Goal: Use online tool/utility: Use online tool/utility

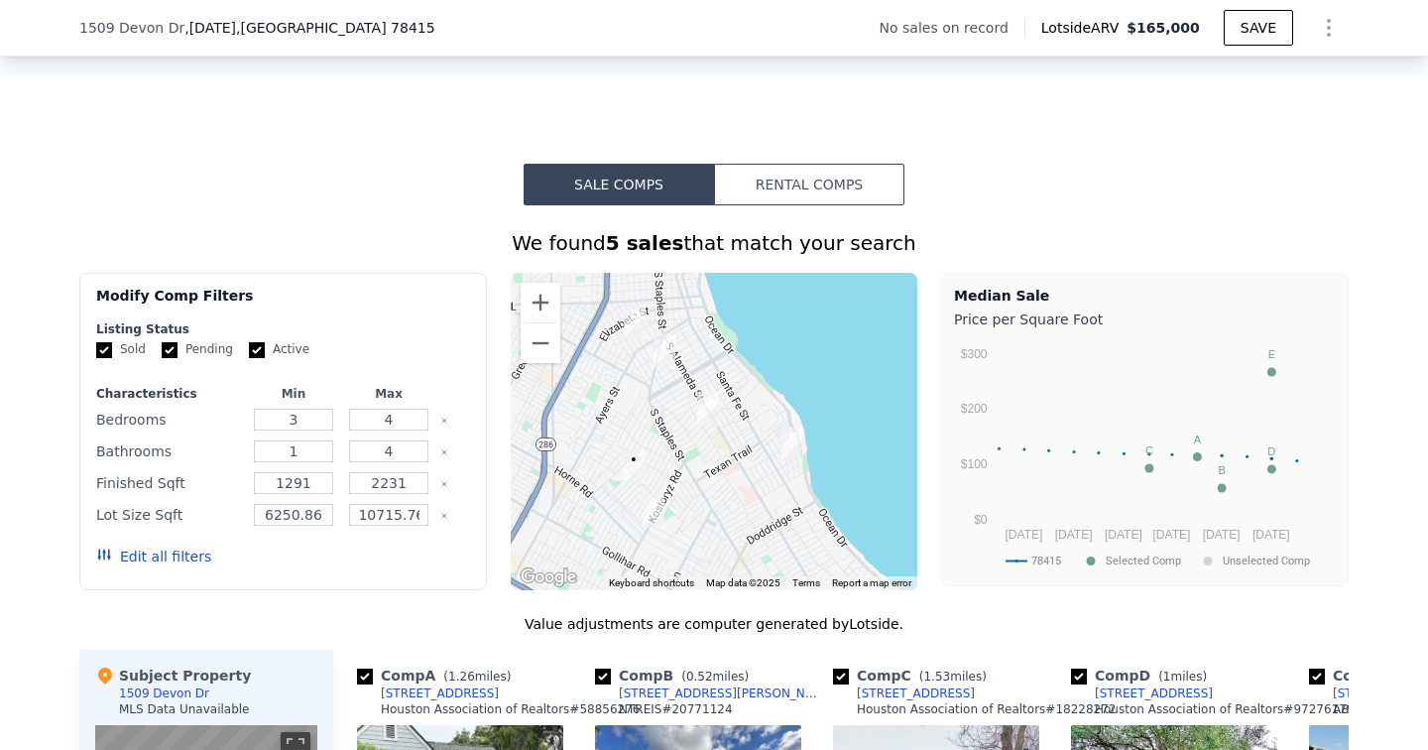
scroll to position [1302, 0]
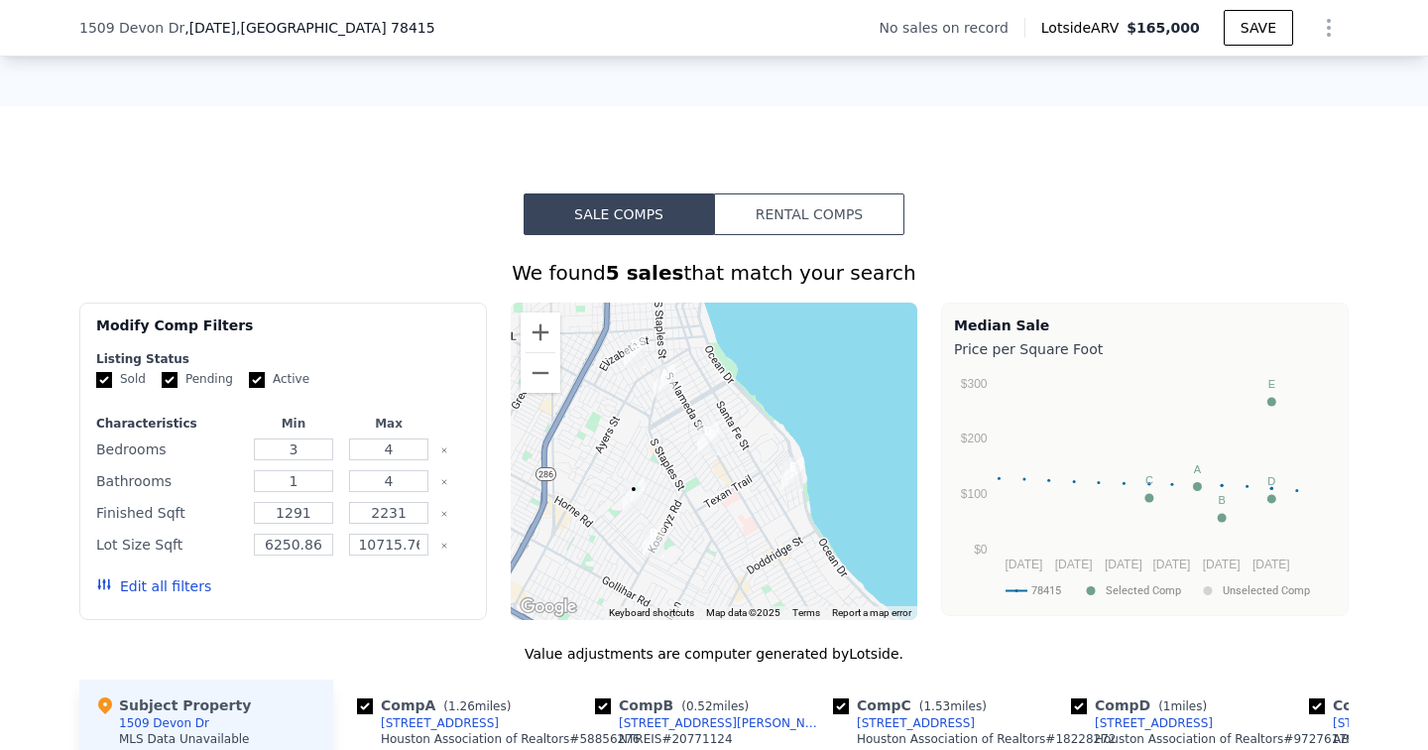
click at [866, 215] on button "Rental Comps" at bounding box center [809, 214] width 190 height 42
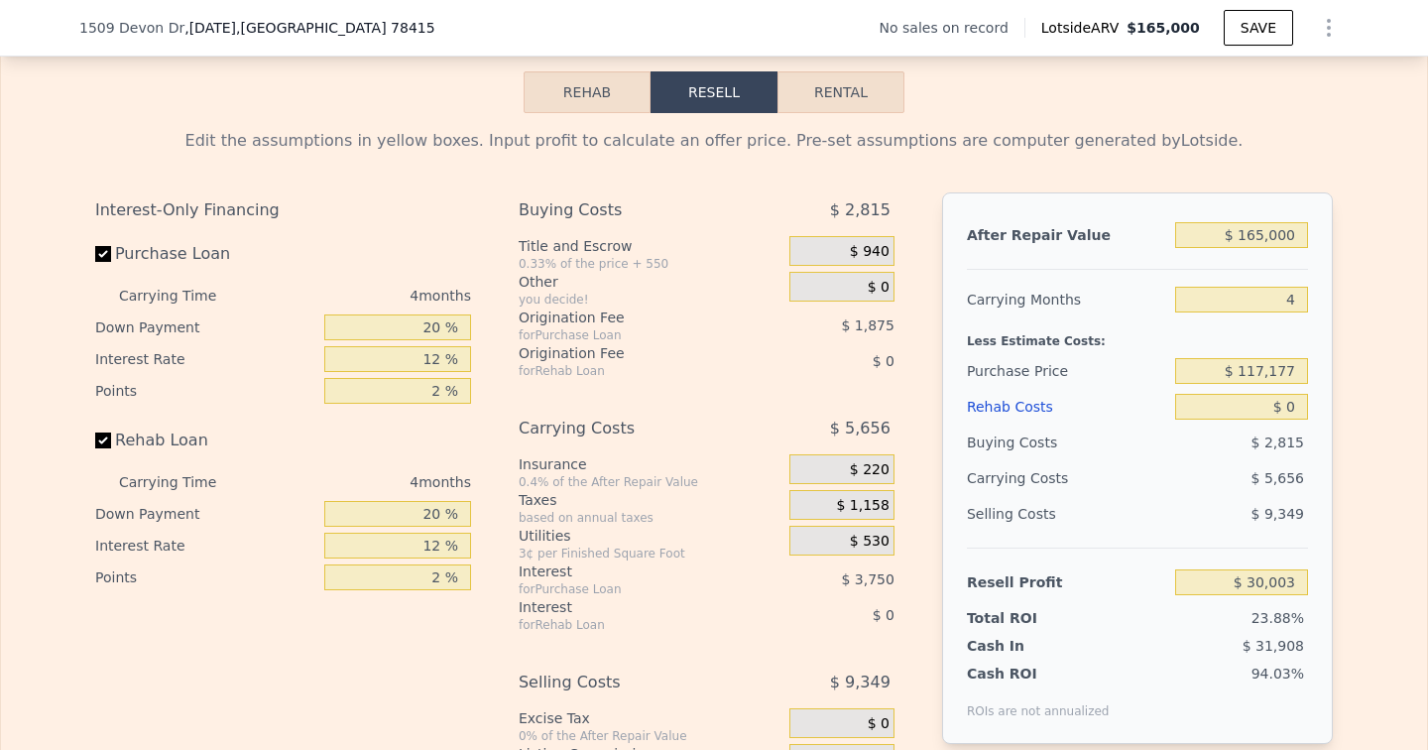
scroll to position [2659, 0]
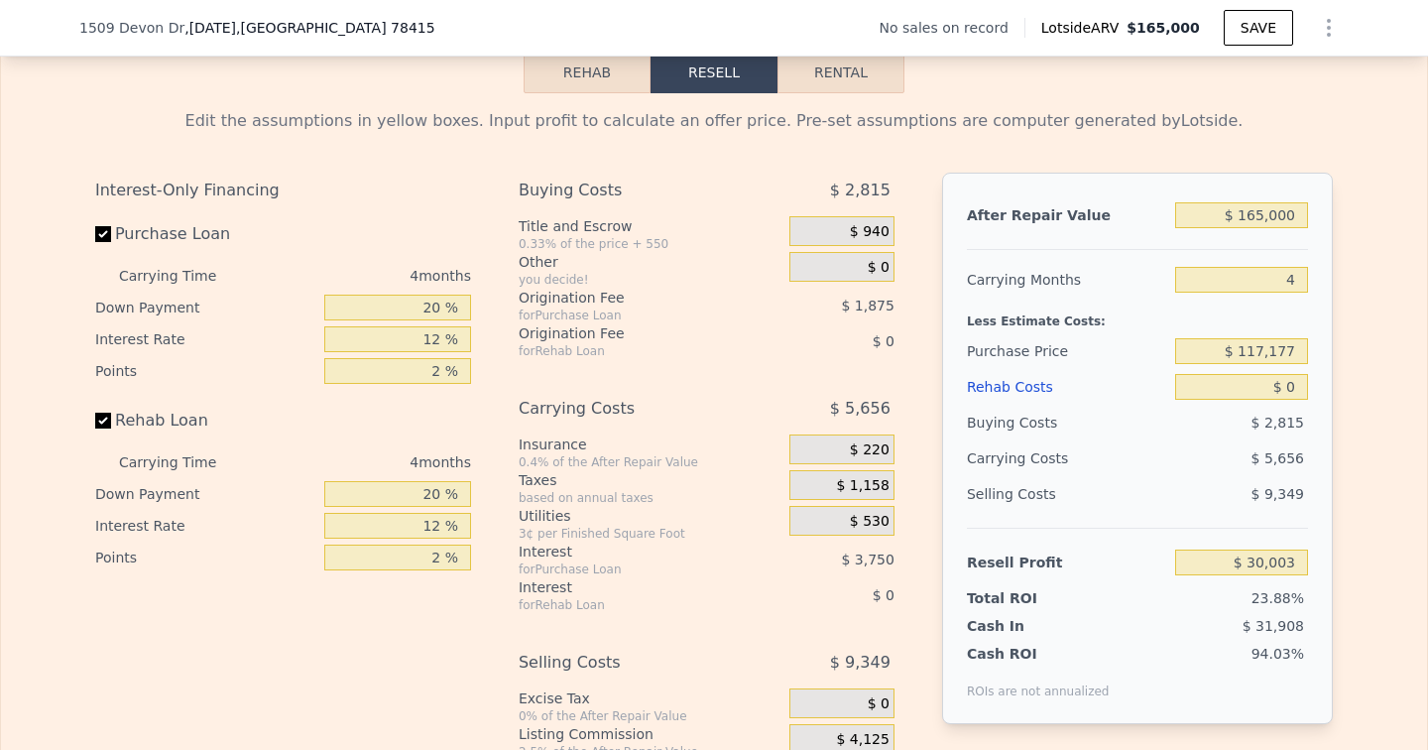
click at [863, 87] on button "Rental" at bounding box center [840, 73] width 127 height 42
select select "30"
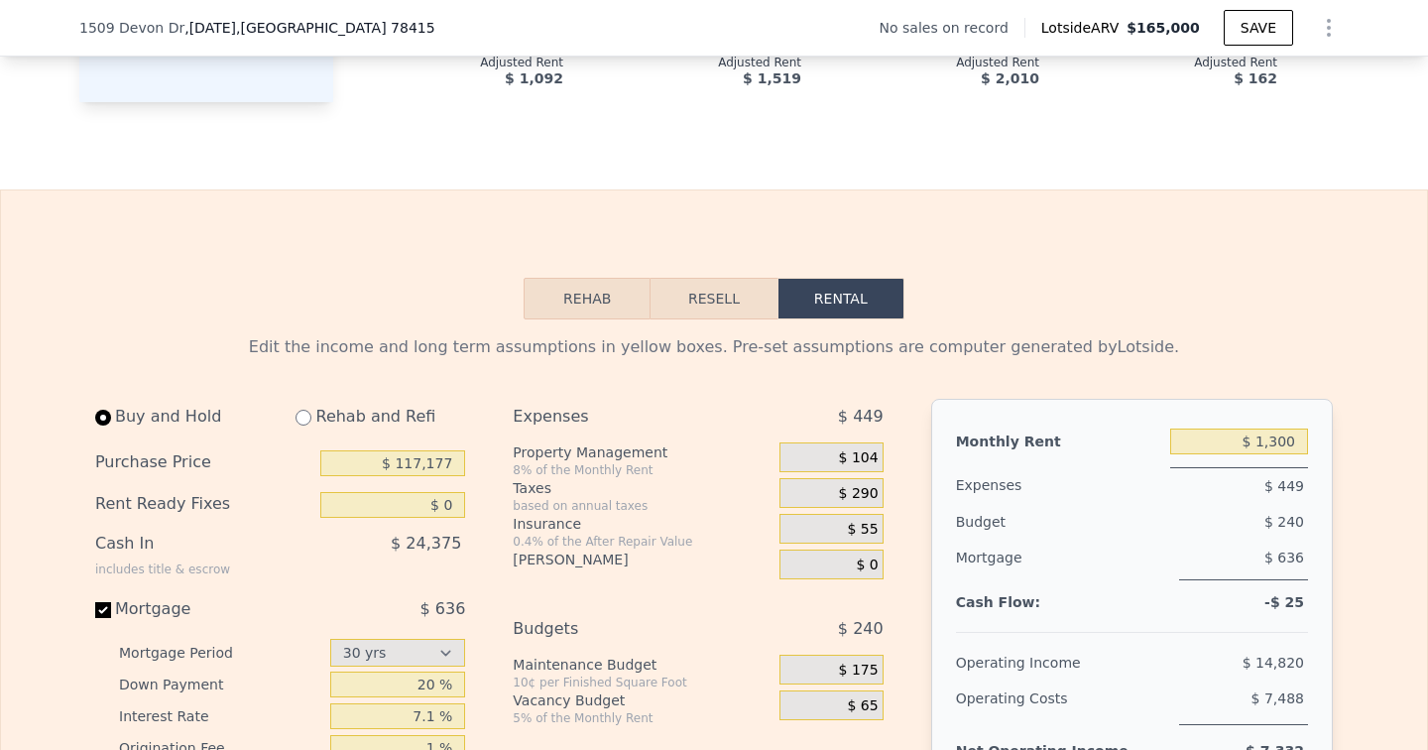
scroll to position [2426, 0]
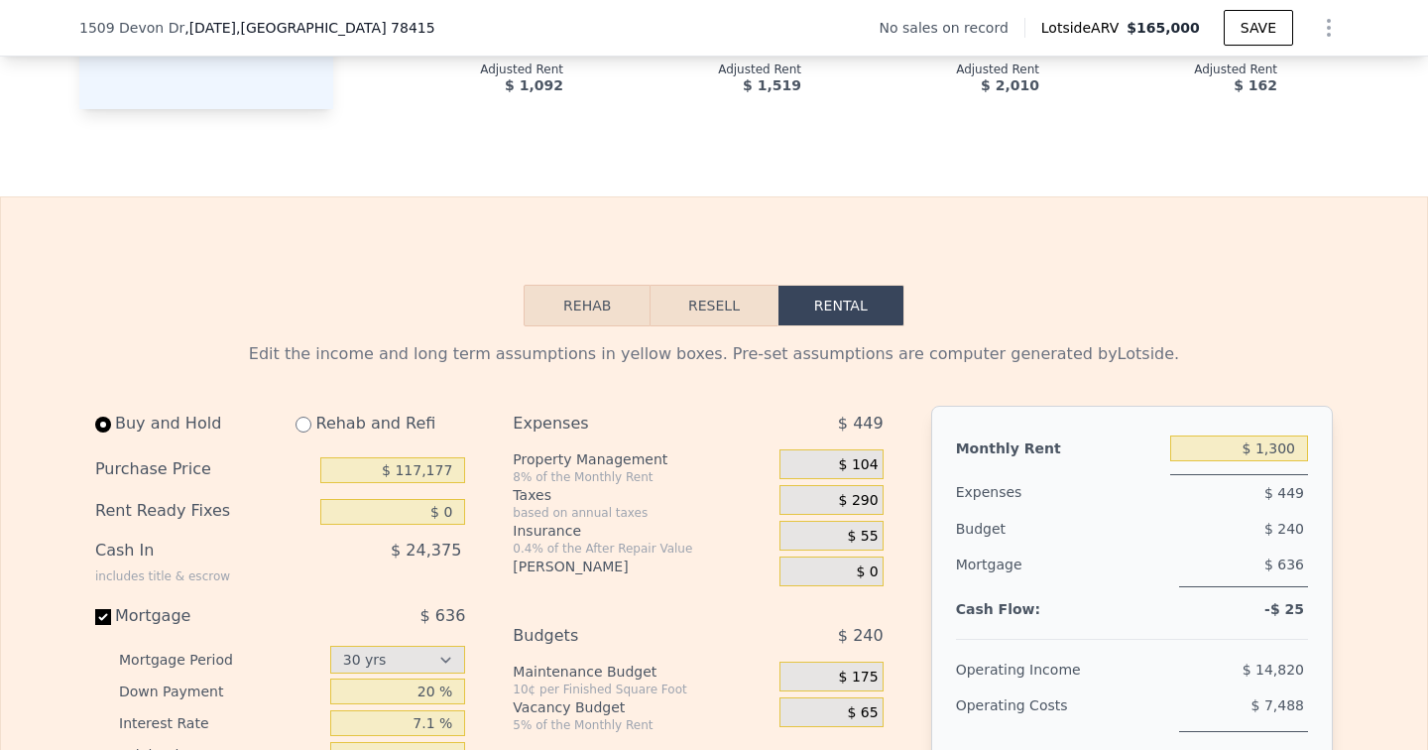
click at [630, 319] on button "Rehab" at bounding box center [587, 306] width 127 height 42
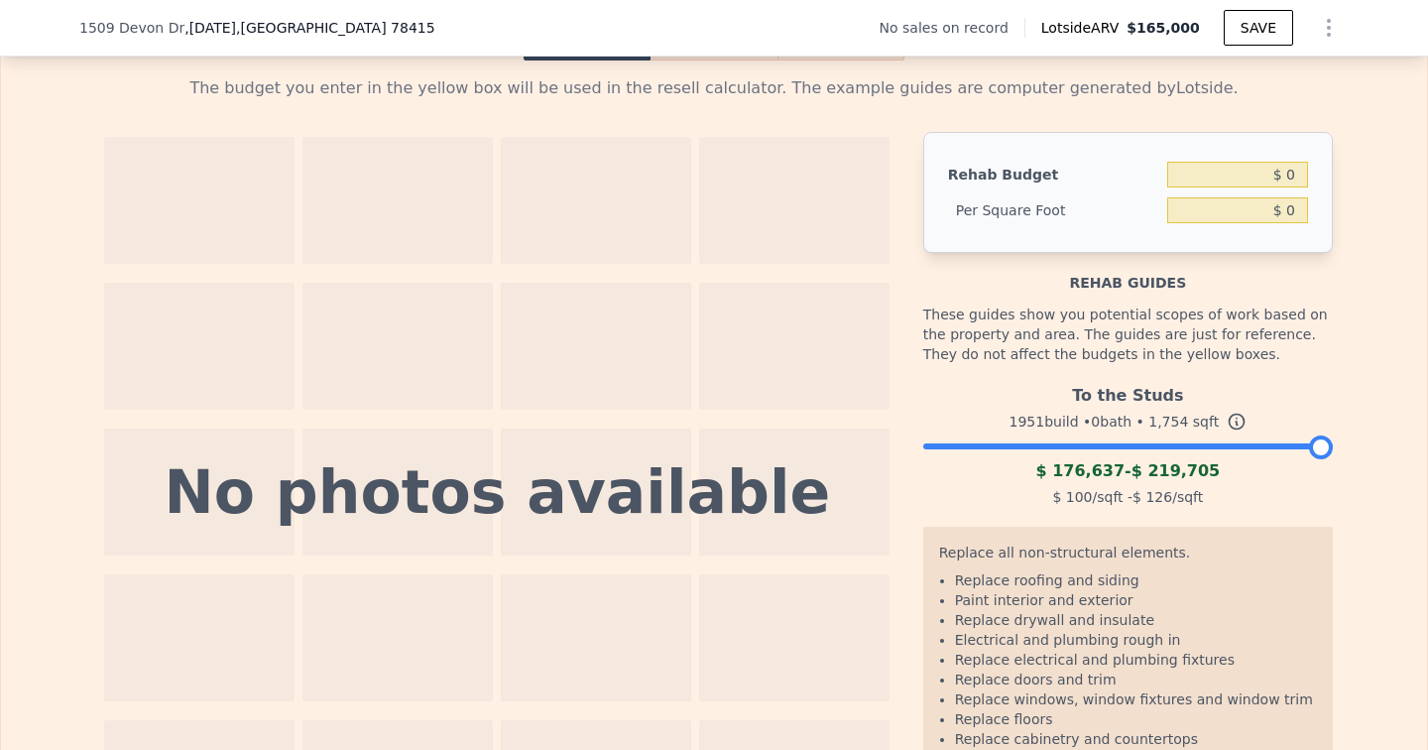
scroll to position [2695, 0]
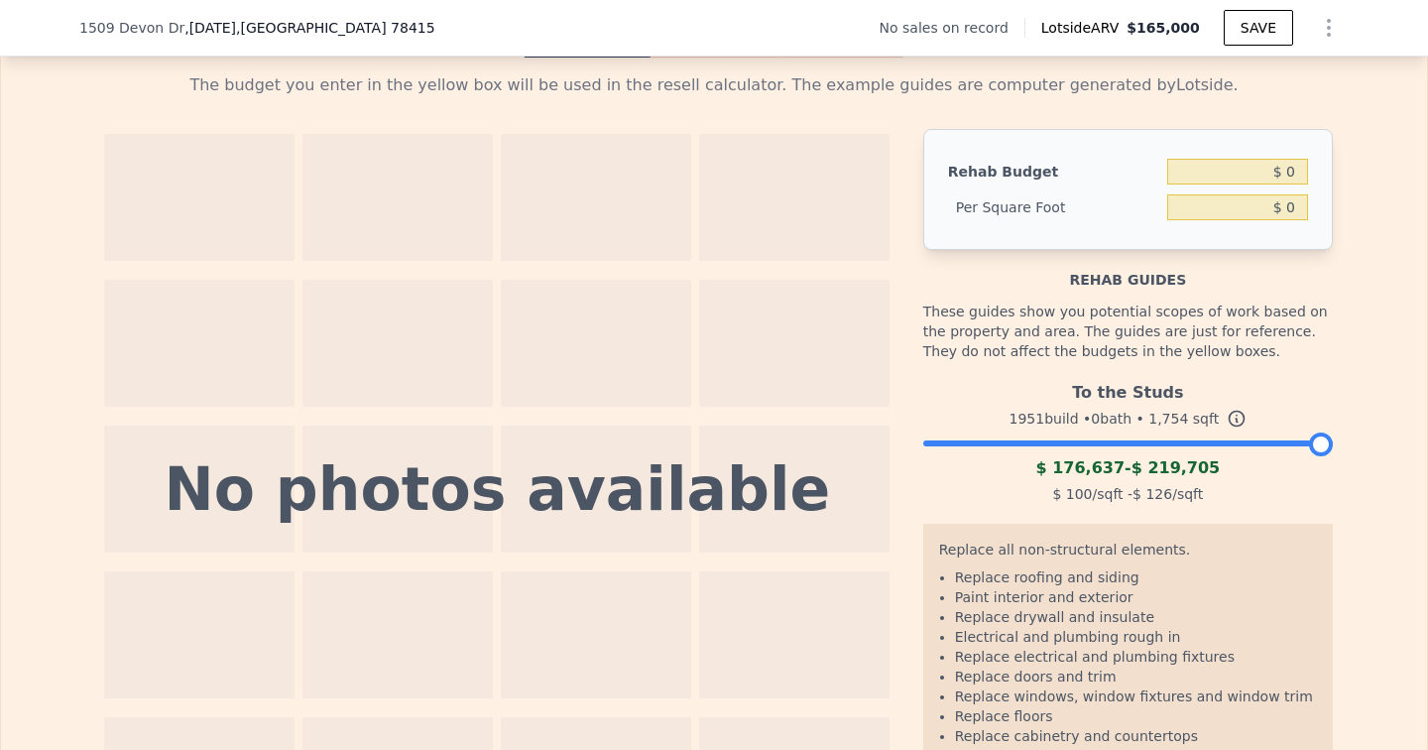
click at [1072, 442] on div at bounding box center [1127, 438] width 409 height 12
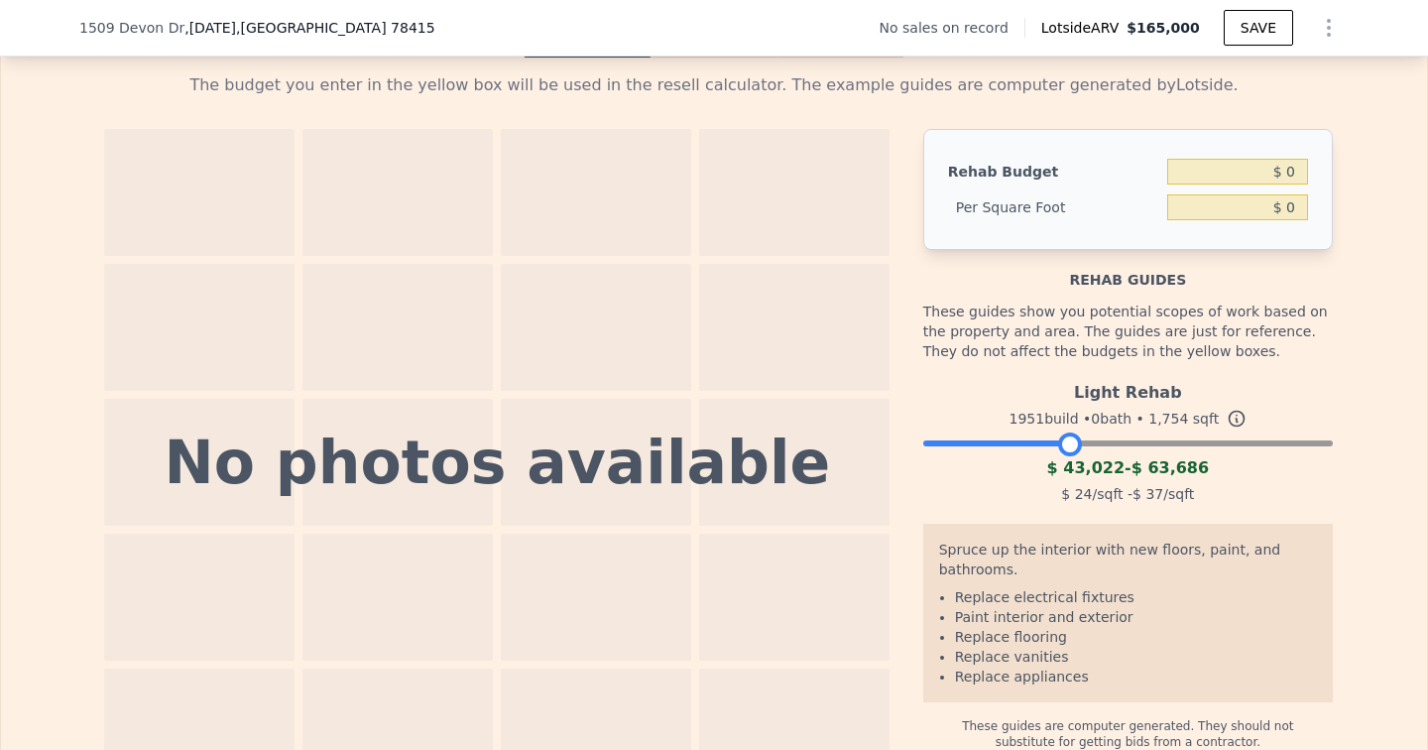
click at [1140, 432] on div at bounding box center [1127, 438] width 409 height 12
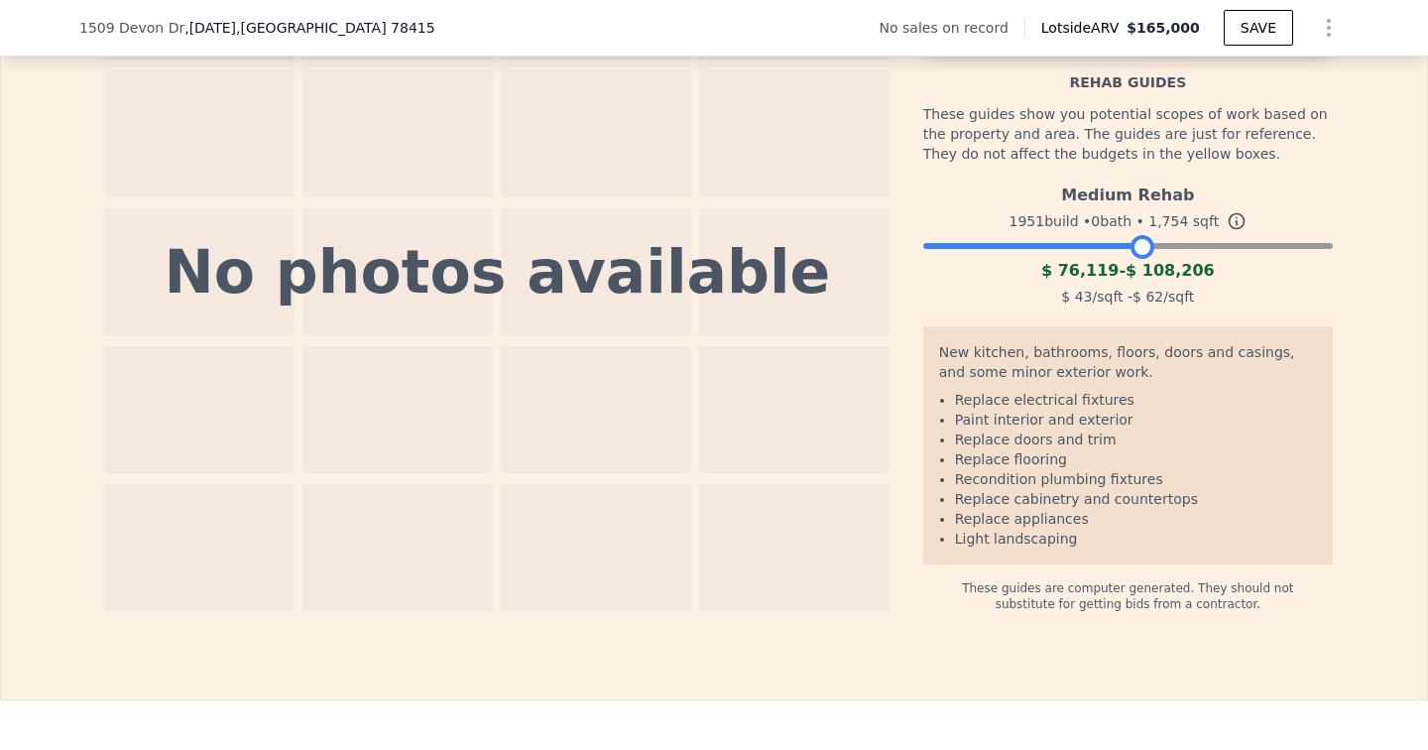
scroll to position [2894, 0]
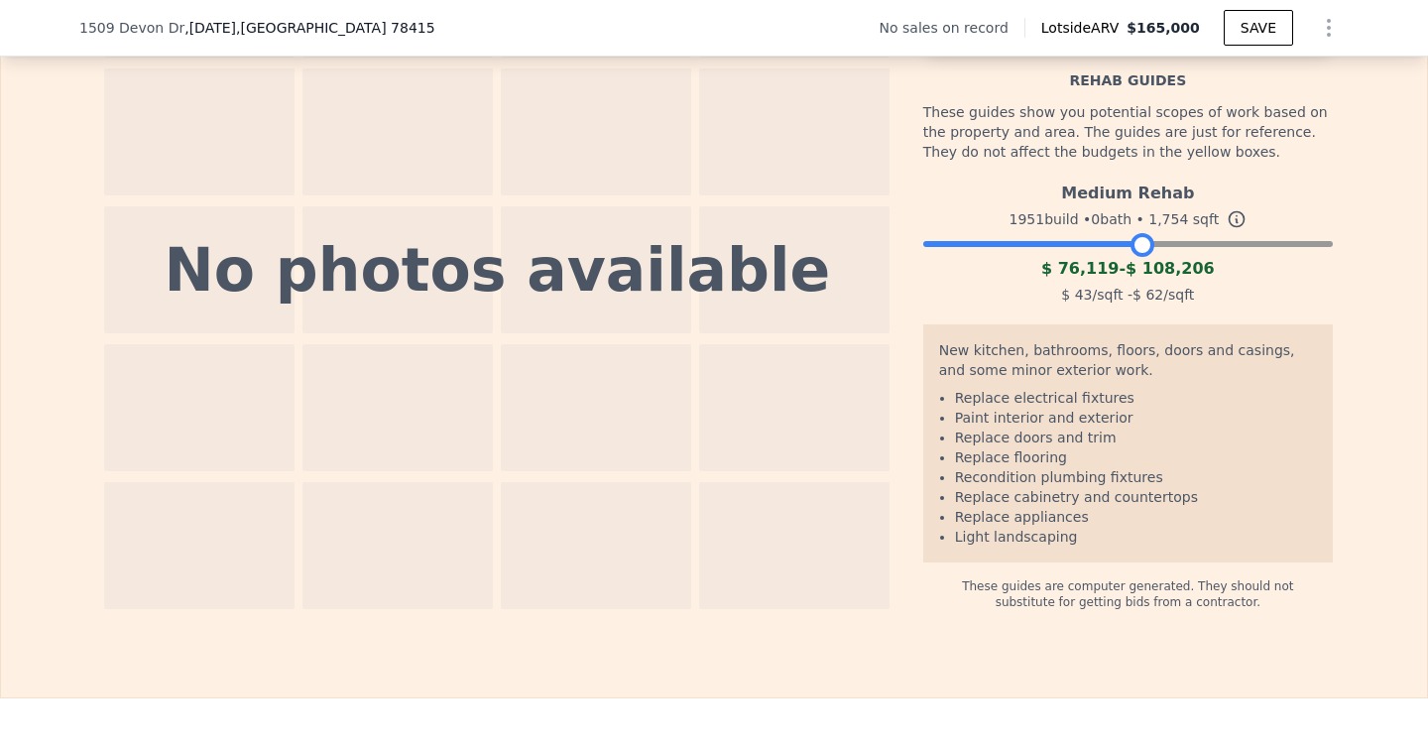
click at [1070, 230] on div "1951 build • 0 bath • 1,754 sqft" at bounding box center [1127, 219] width 409 height 28
click at [1036, 237] on div "Medium Rehab 1951 build • 0 bath • 1,754 sqft $ 76,119 - $ 108,206 $ 43 /sqft -…" at bounding box center [1127, 241] width 409 height 135
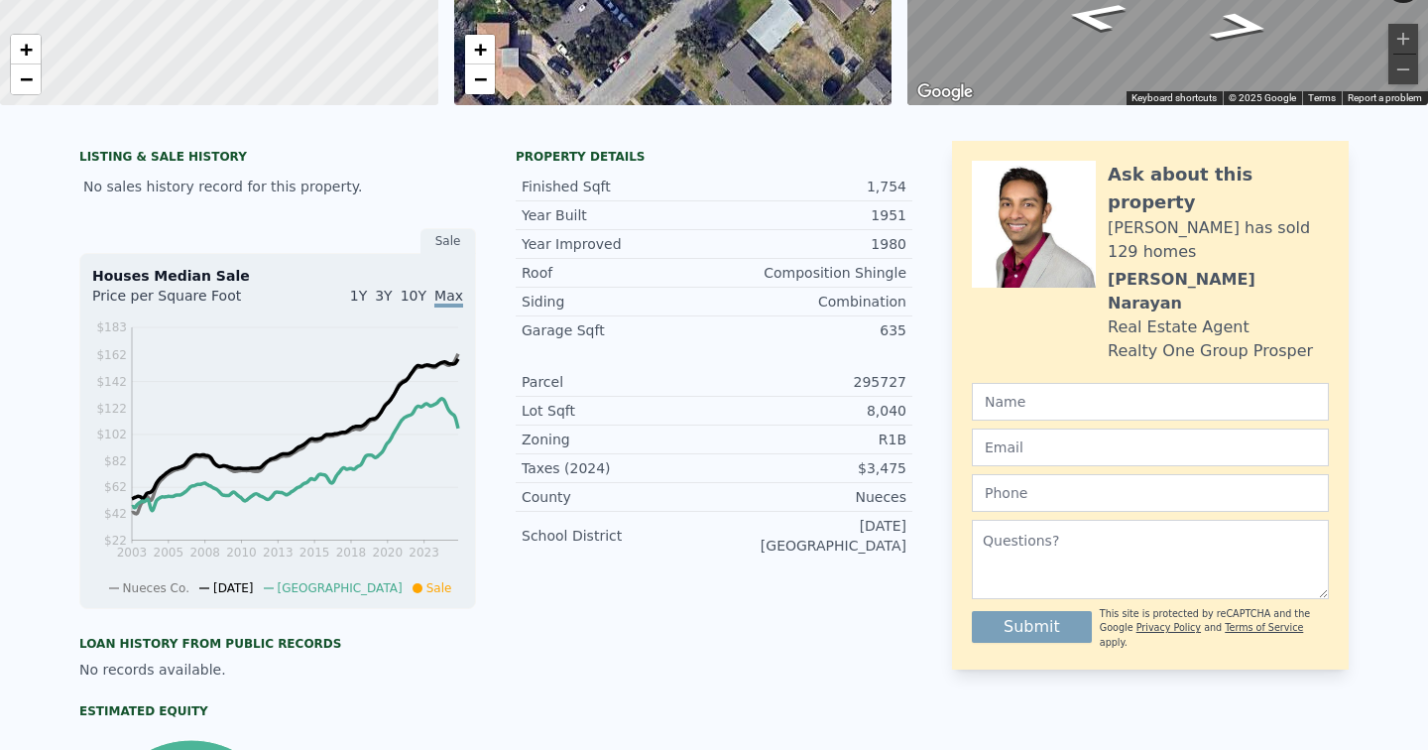
scroll to position [0, 0]
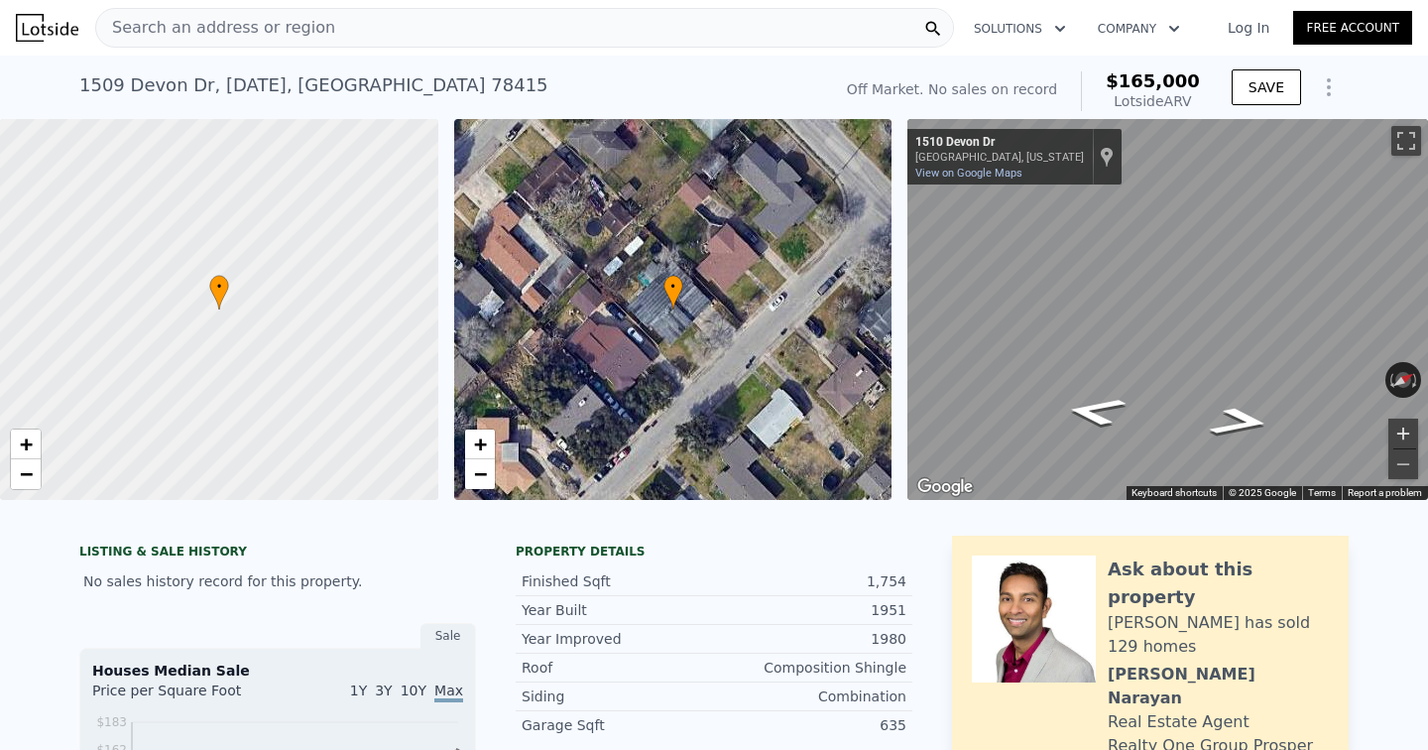
click at [1400, 423] on button "Zoom in" at bounding box center [1403, 433] width 30 height 30
click at [478, 443] on span "+" at bounding box center [479, 443] width 13 height 25
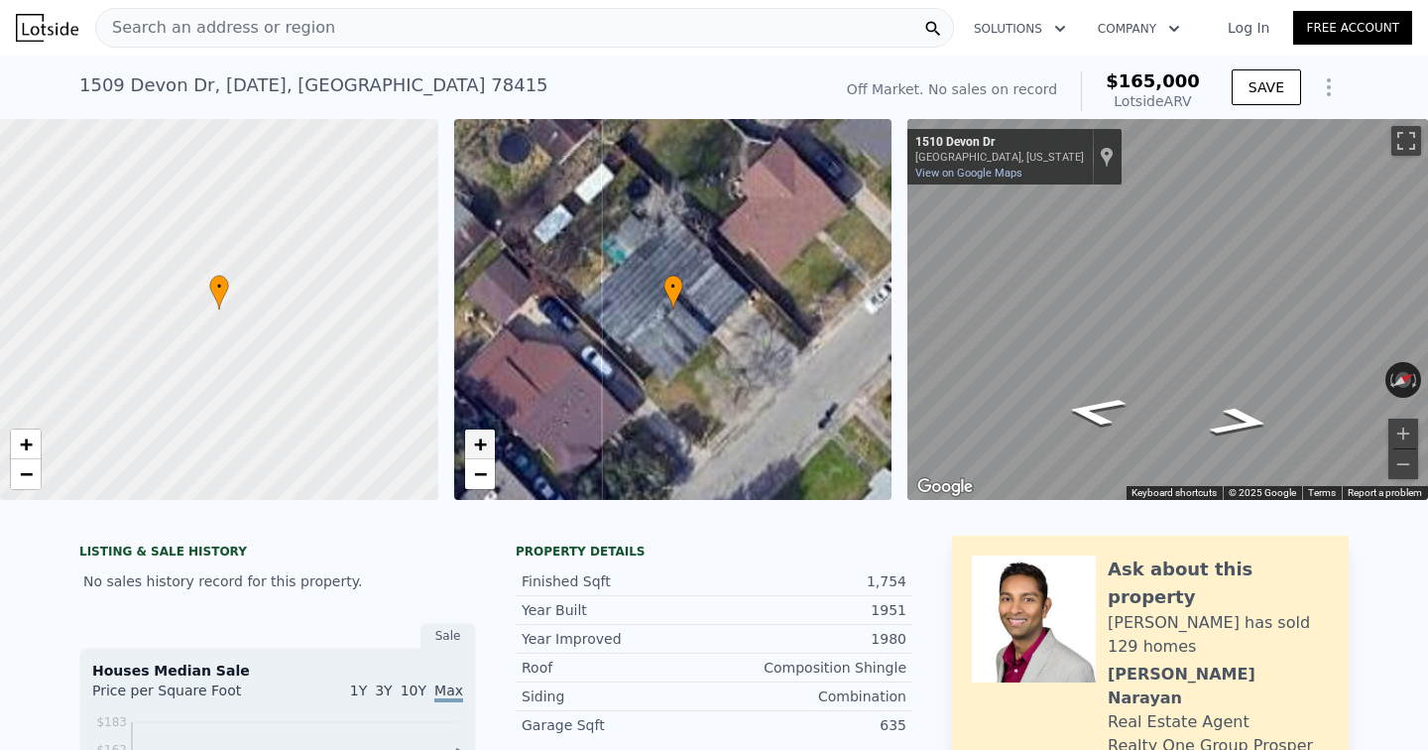
click at [478, 443] on span "+" at bounding box center [479, 443] width 13 height 25
click at [872, 274] on div "• + − • + − ← Move left → Move right ↑ Move up ↓ Move down + Zoom in - Zoom out…" at bounding box center [714, 309] width 1428 height 381
click at [1239, 393] on div "Map" at bounding box center [1167, 309] width 521 height 381
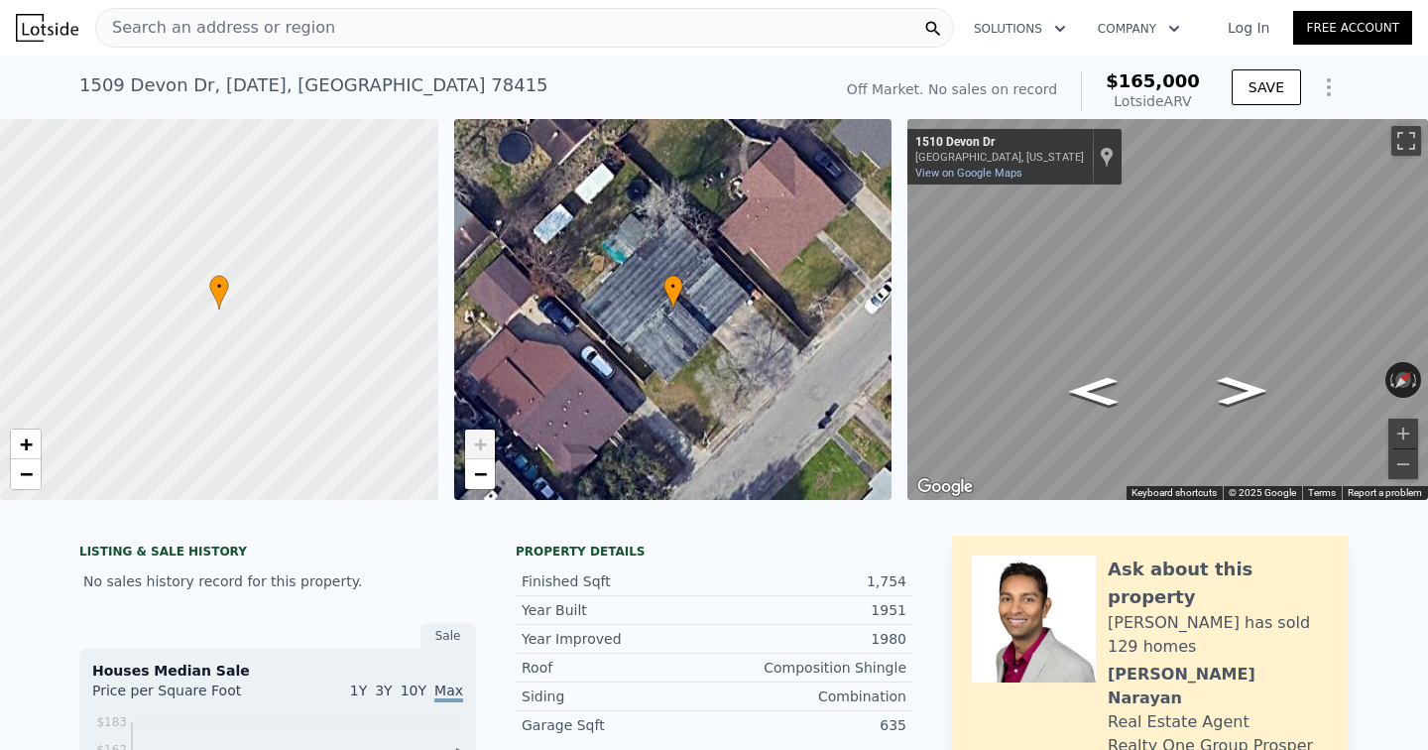
click at [294, 86] on div "[STREET_ADDRESS][DATE]" at bounding box center [313, 85] width 469 height 28
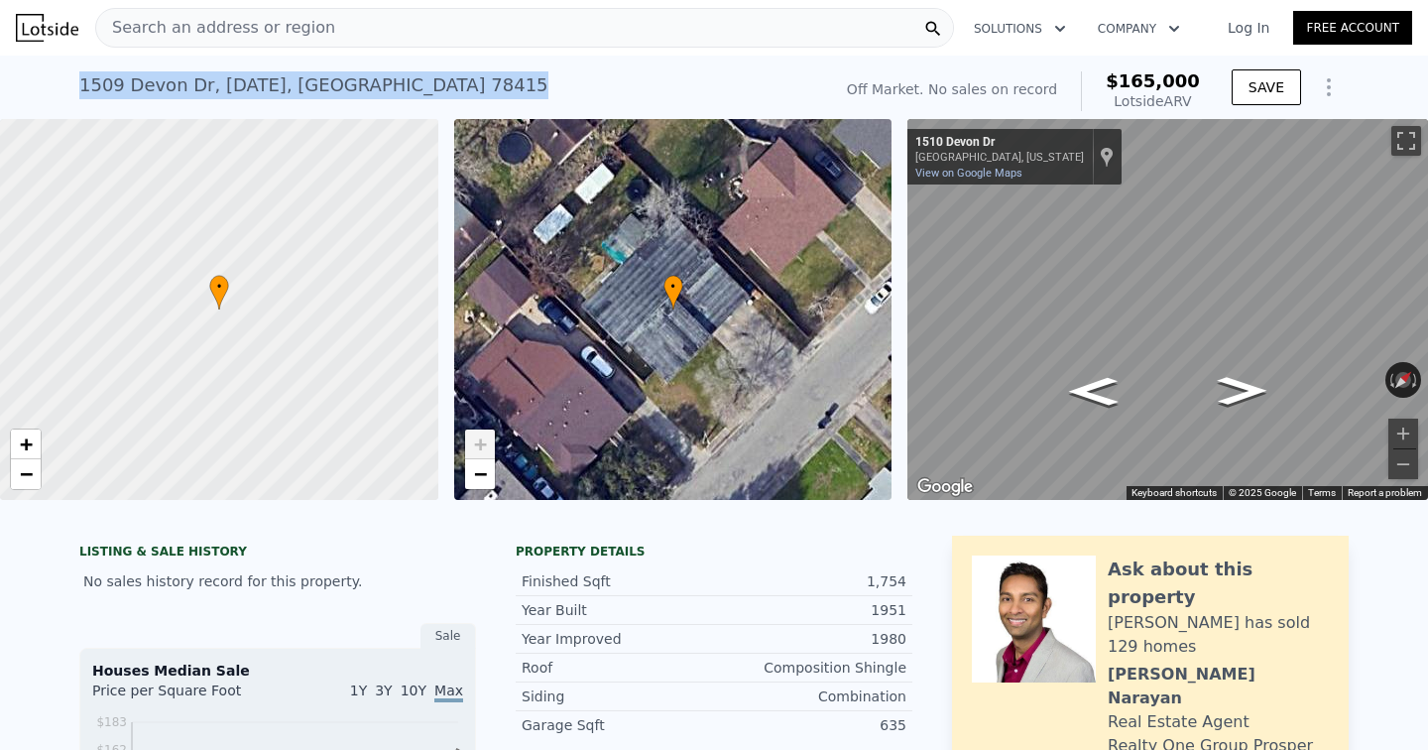
click at [294, 86] on div "[STREET_ADDRESS][DATE]" at bounding box center [313, 85] width 469 height 28
copy div "[STREET_ADDRESS][DATE] No sales on record (~ARV $165k )"
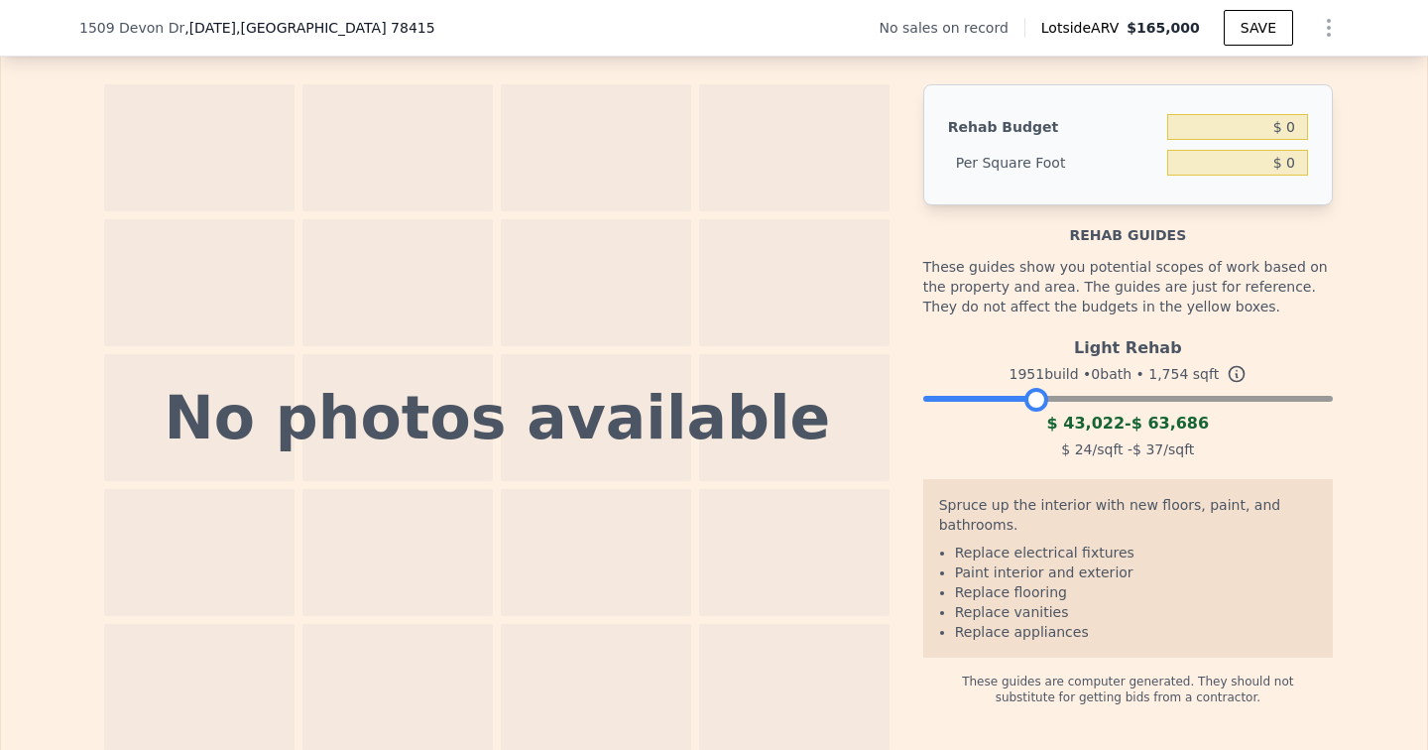
scroll to position [2767, 0]
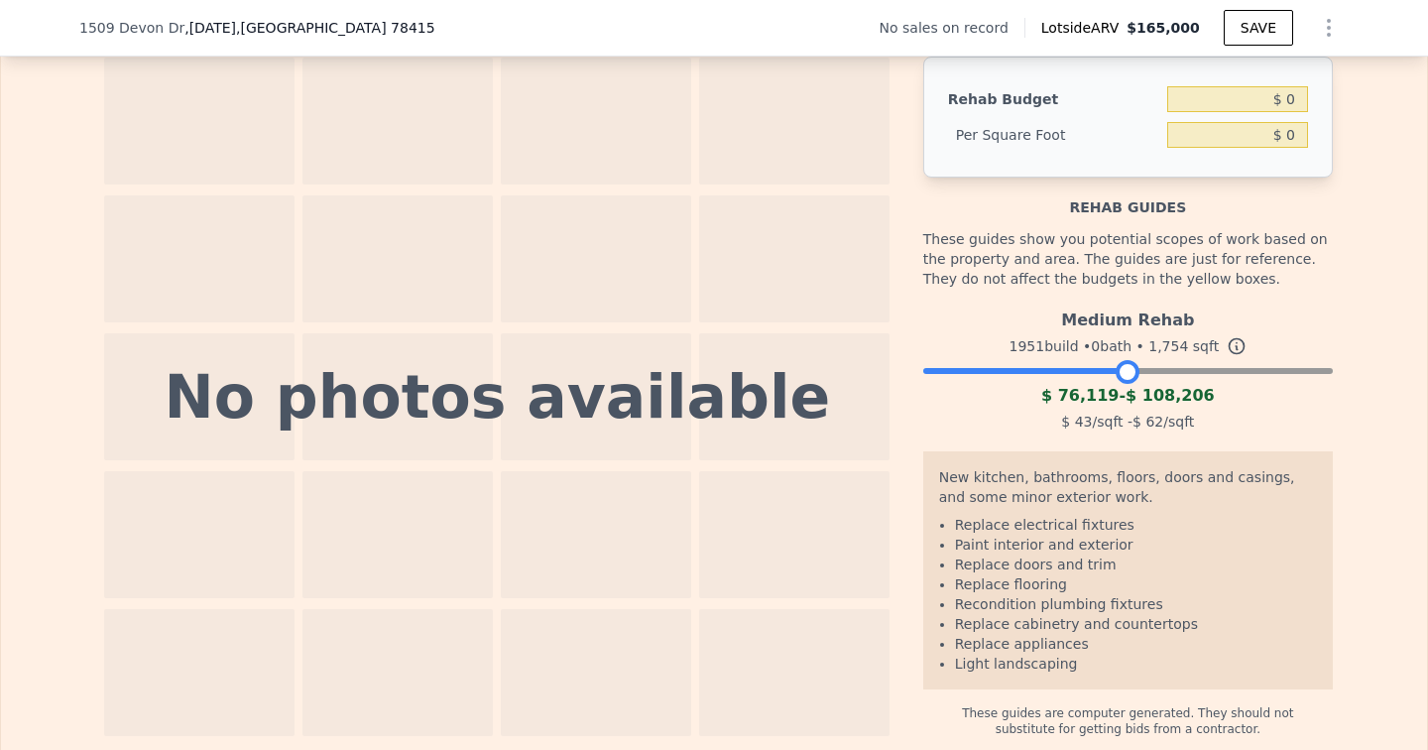
click at [1128, 372] on div at bounding box center [1127, 366] width 409 height 12
click at [1159, 368] on div at bounding box center [1127, 366] width 409 height 12
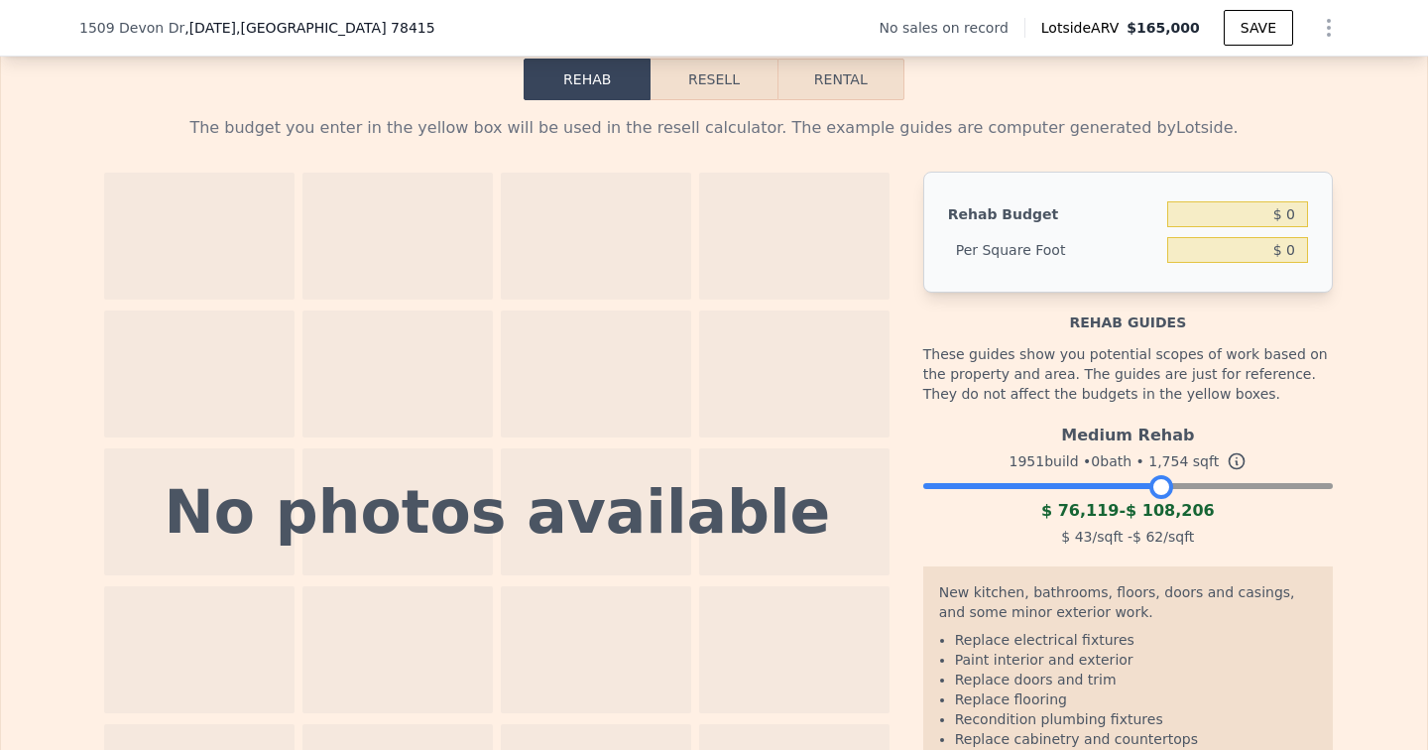
scroll to position [2645, 0]
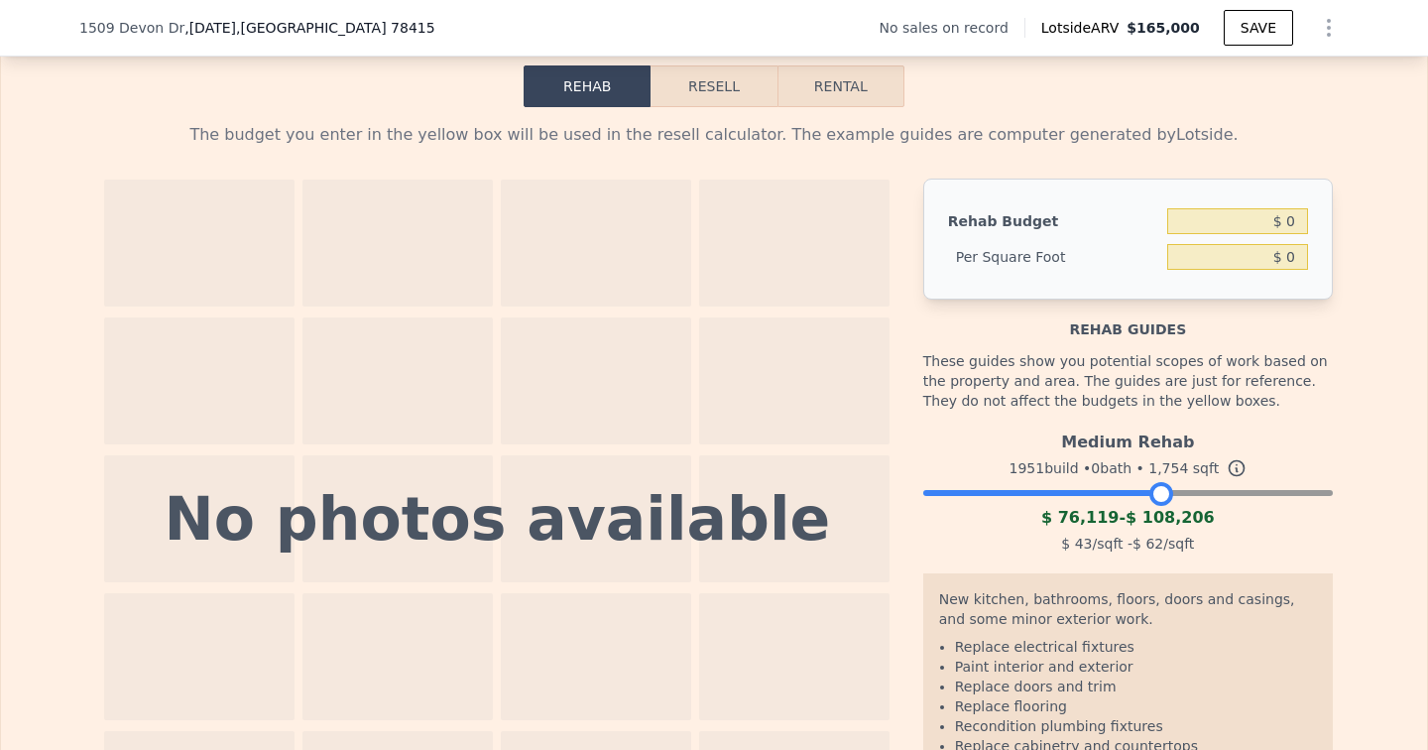
click at [741, 79] on button "Resell" at bounding box center [713, 86] width 126 height 42
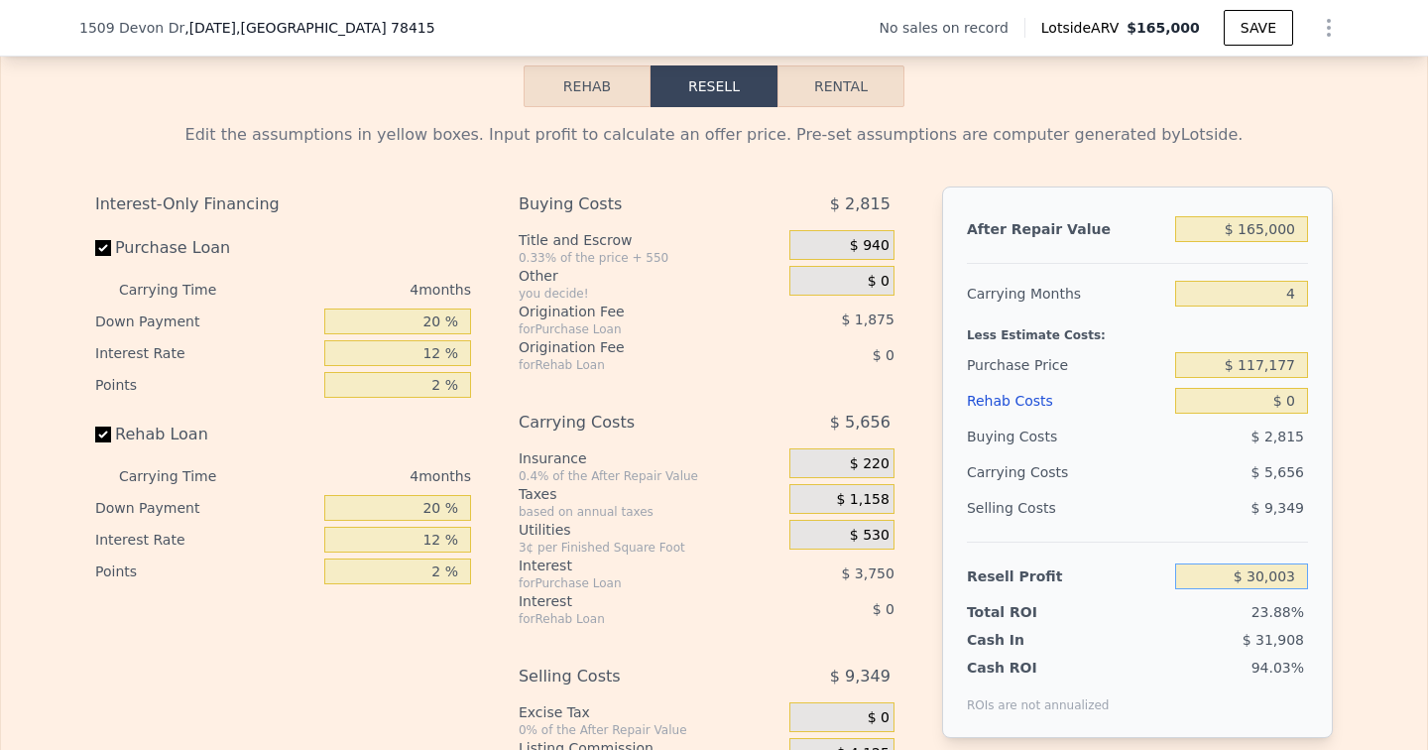
click at [1295, 569] on input "$ 30,003" at bounding box center [1241, 576] width 133 height 26
type input "$ 80,000"
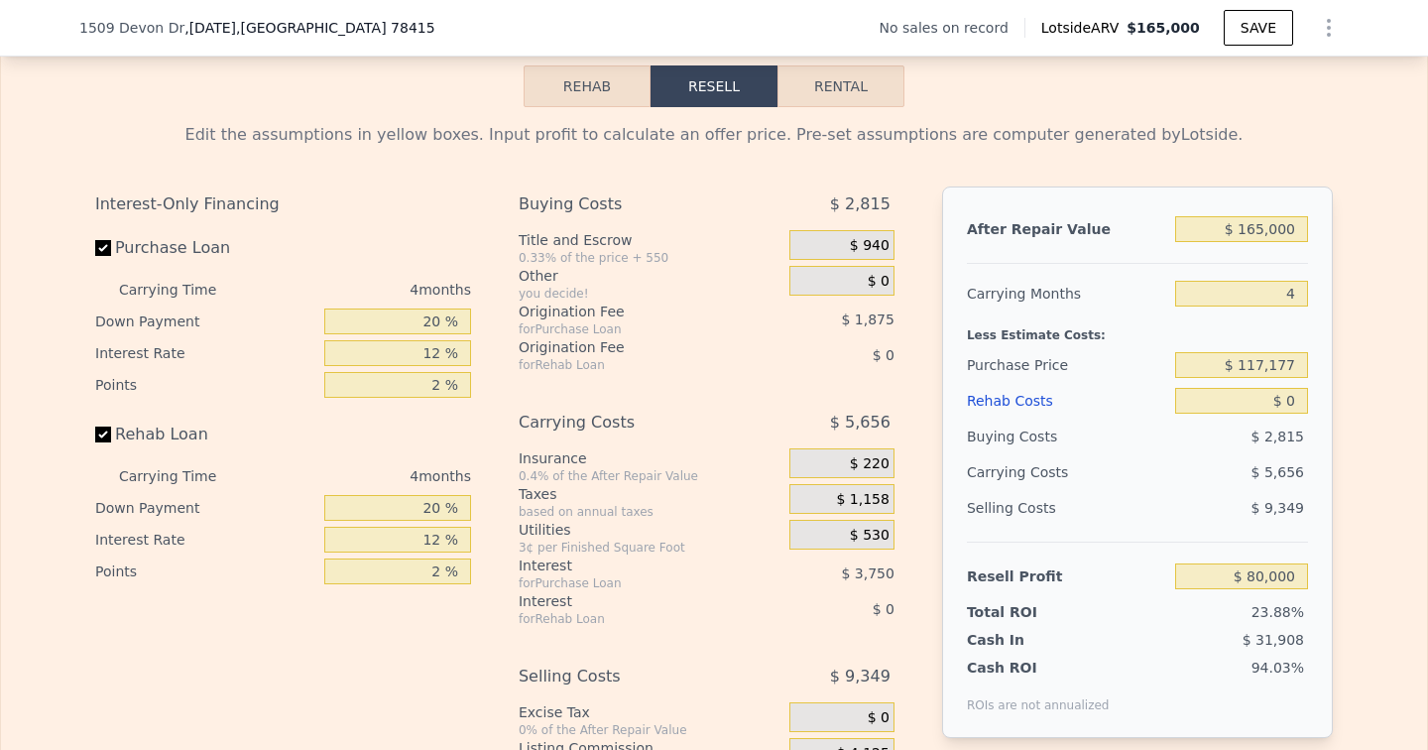
click at [1360, 579] on div "Edit the assumptions in yellow boxes. Input profit to calculate an offer price.…" at bounding box center [714, 476] width 1426 height 738
type input "$ 69,619"
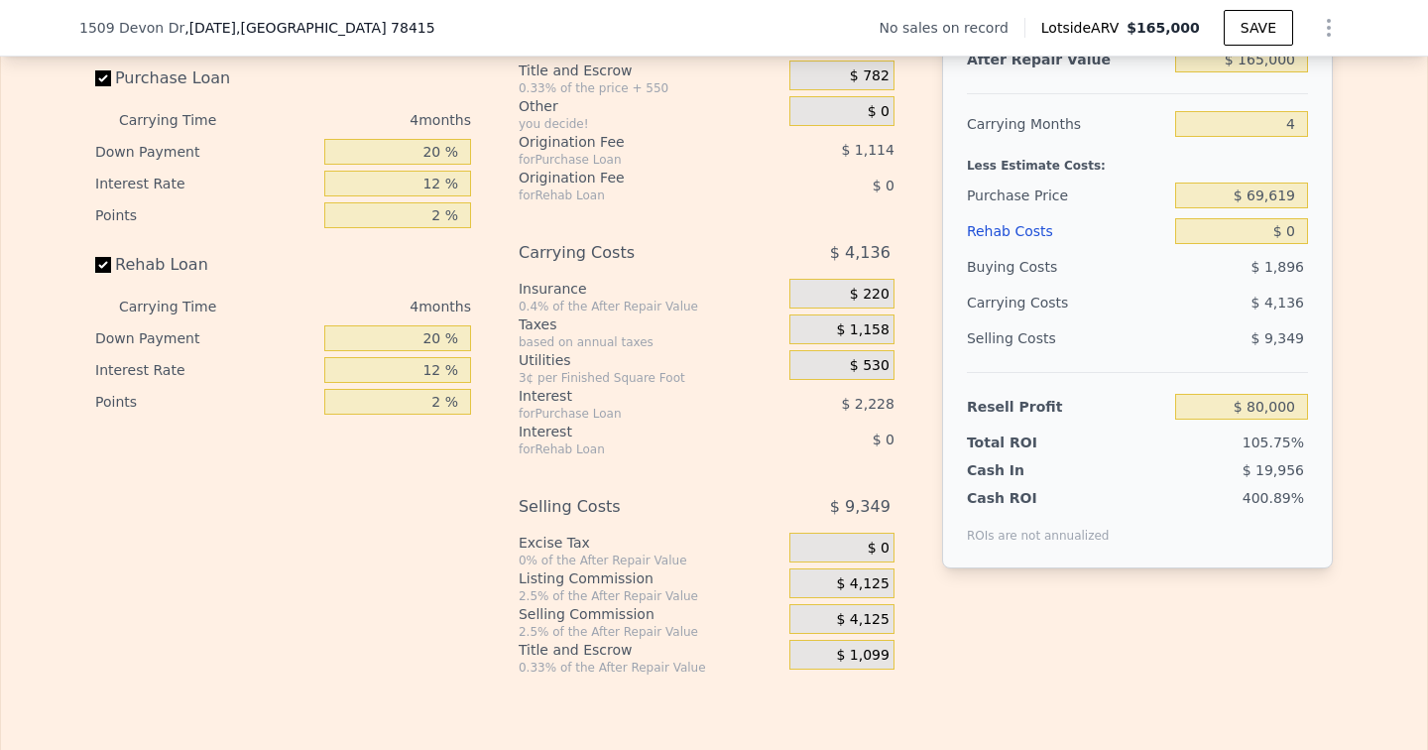
scroll to position [2813, 0]
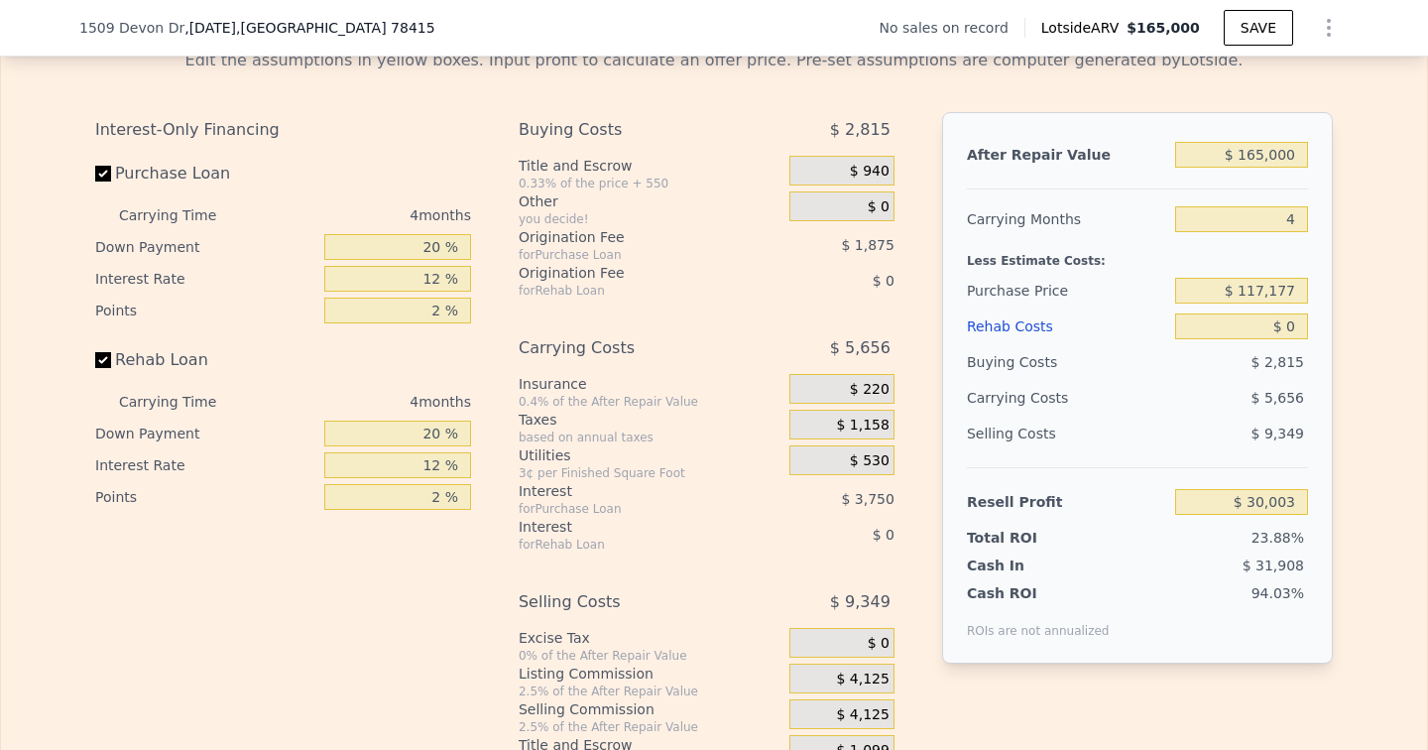
scroll to position [2837, 0]
click at [1288, 336] on input "$ 0" at bounding box center [1241, 328] width 133 height 26
type input "$ 80"
type input "$ 29,918"
type input "$ 800,000"
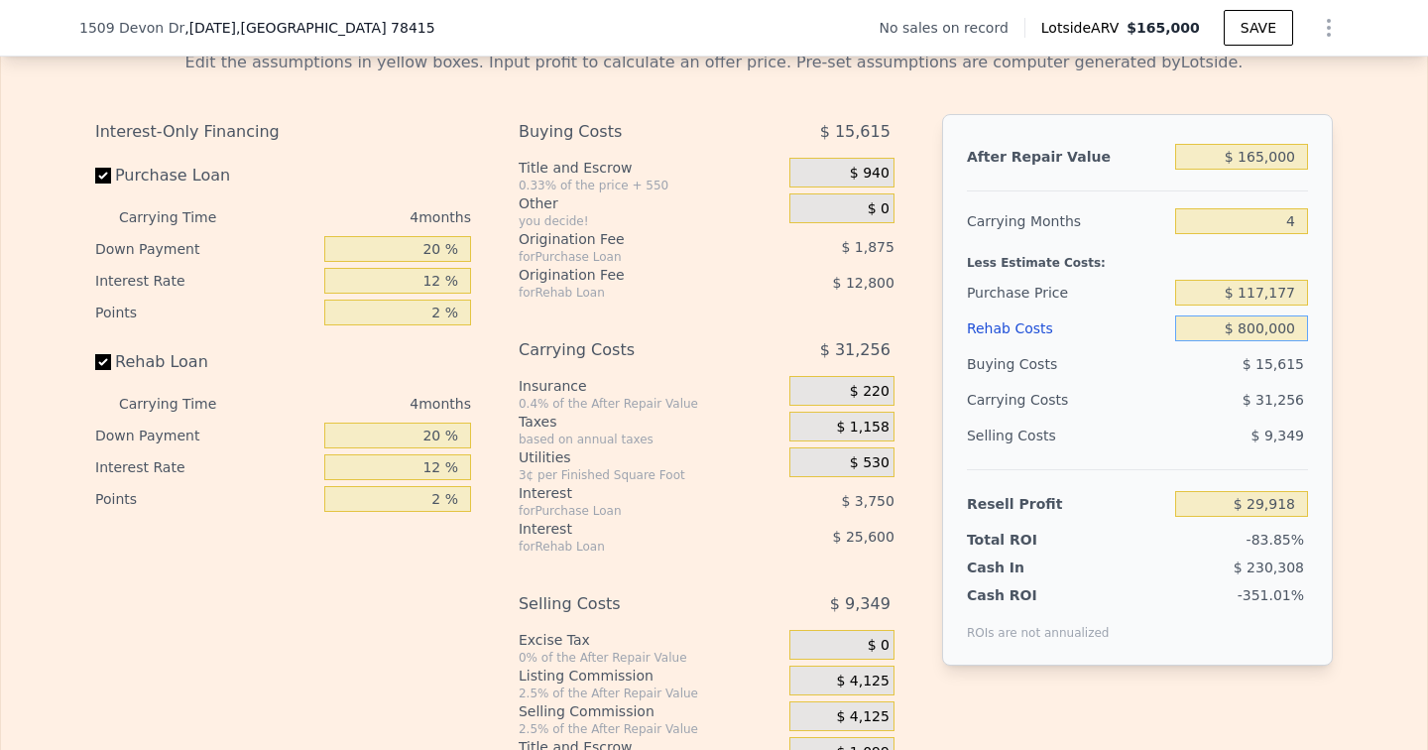
type input "-$ 808,397"
type input "$ 80,000"
type input "-$ 53,837"
type input "$ 80,000"
click at [1383, 376] on div "Edit the assumptions in yellow boxes. Input profit to calculate an offer price.…" at bounding box center [714, 404] width 1426 height 738
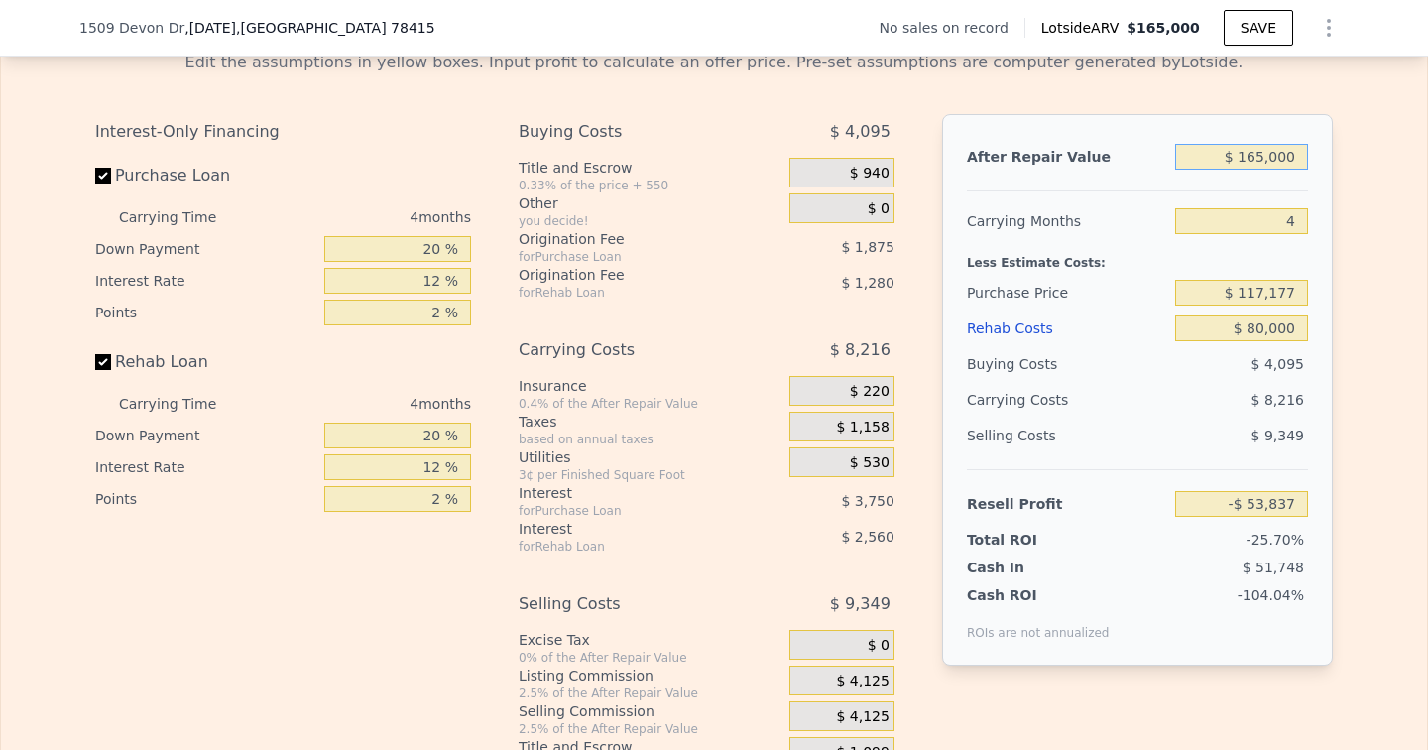
click at [1283, 166] on input "$ 165,000" at bounding box center [1241, 157] width 133 height 26
type input "$ 21"
type input "-$ 209,799"
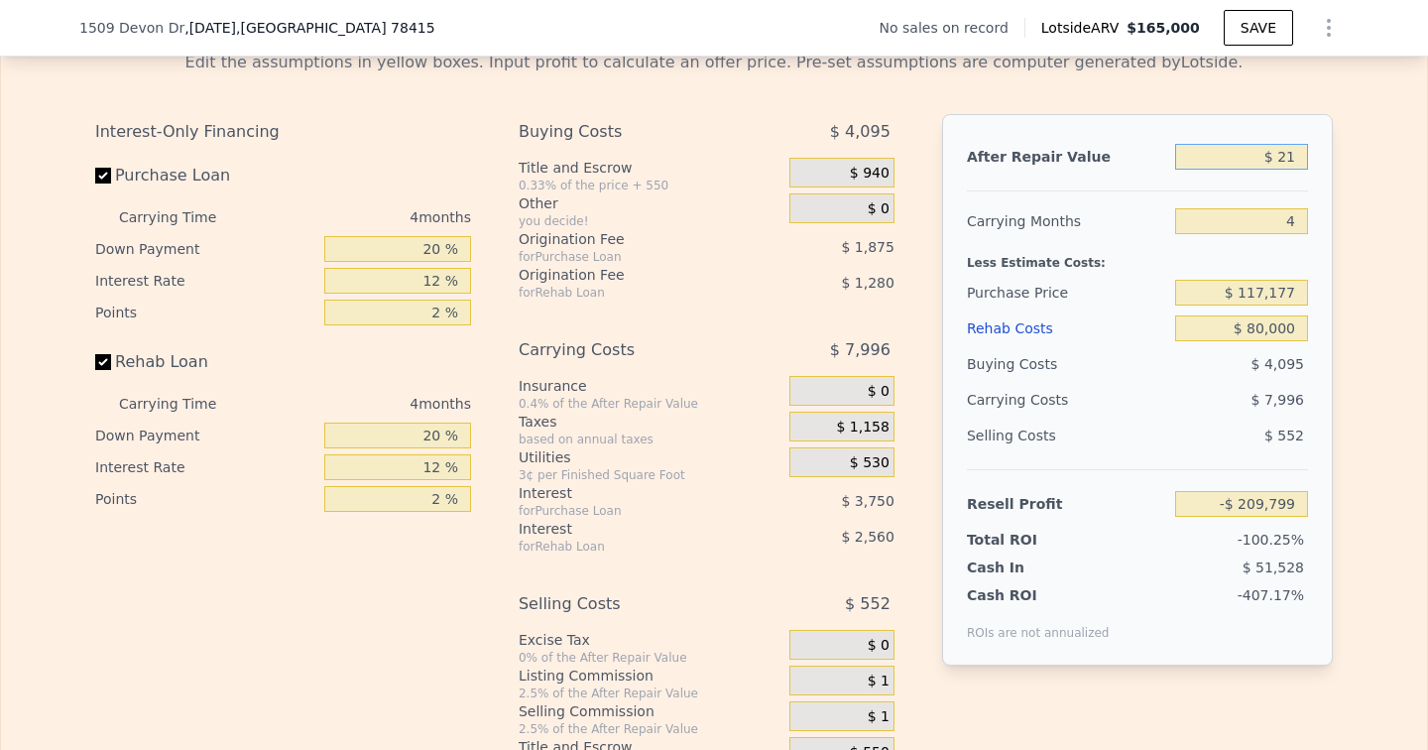
type input "$ 210"
type input "-$ 209,619"
type input "$ 210,000"
type input "-$ 11,297"
click at [1377, 274] on div "Edit the assumptions in yellow boxes. Input profit to calculate an offer price.…" at bounding box center [714, 404] width 1426 height 738
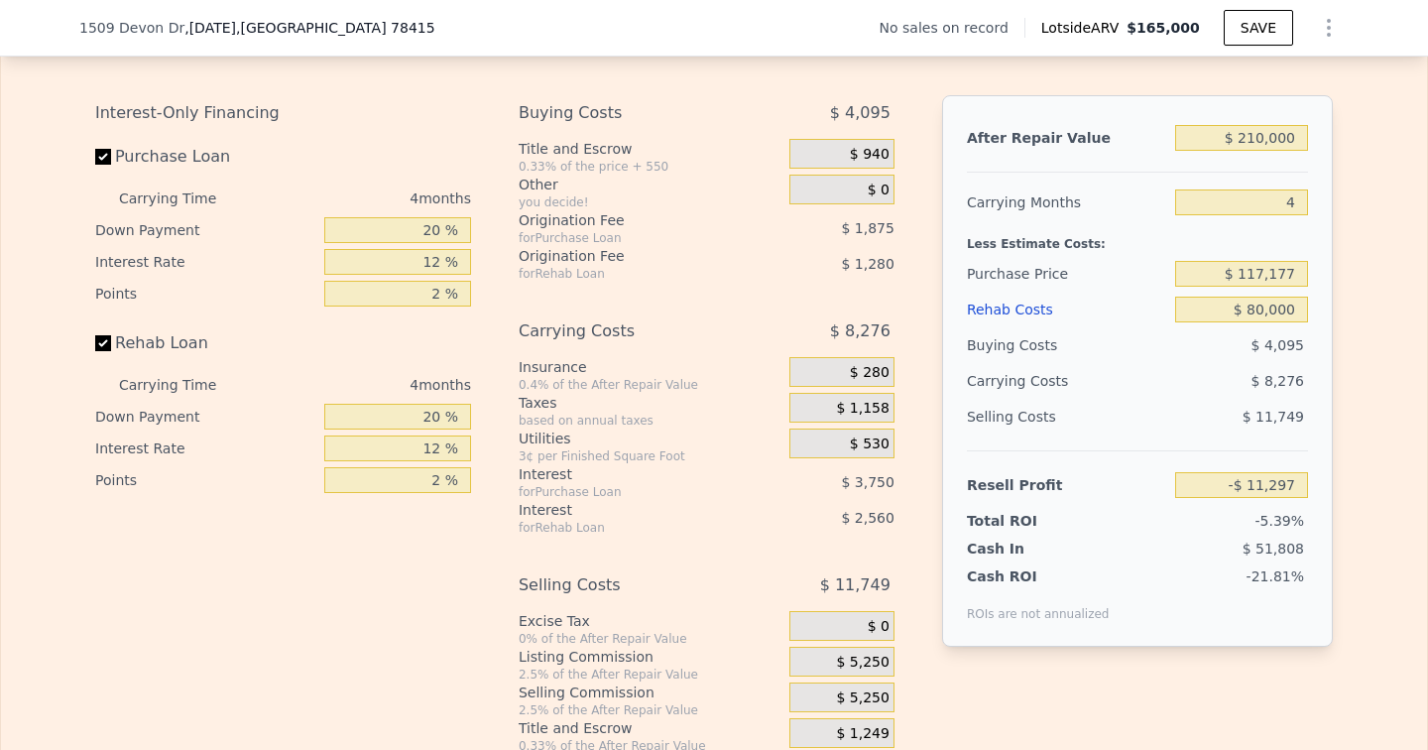
scroll to position [2851, 0]
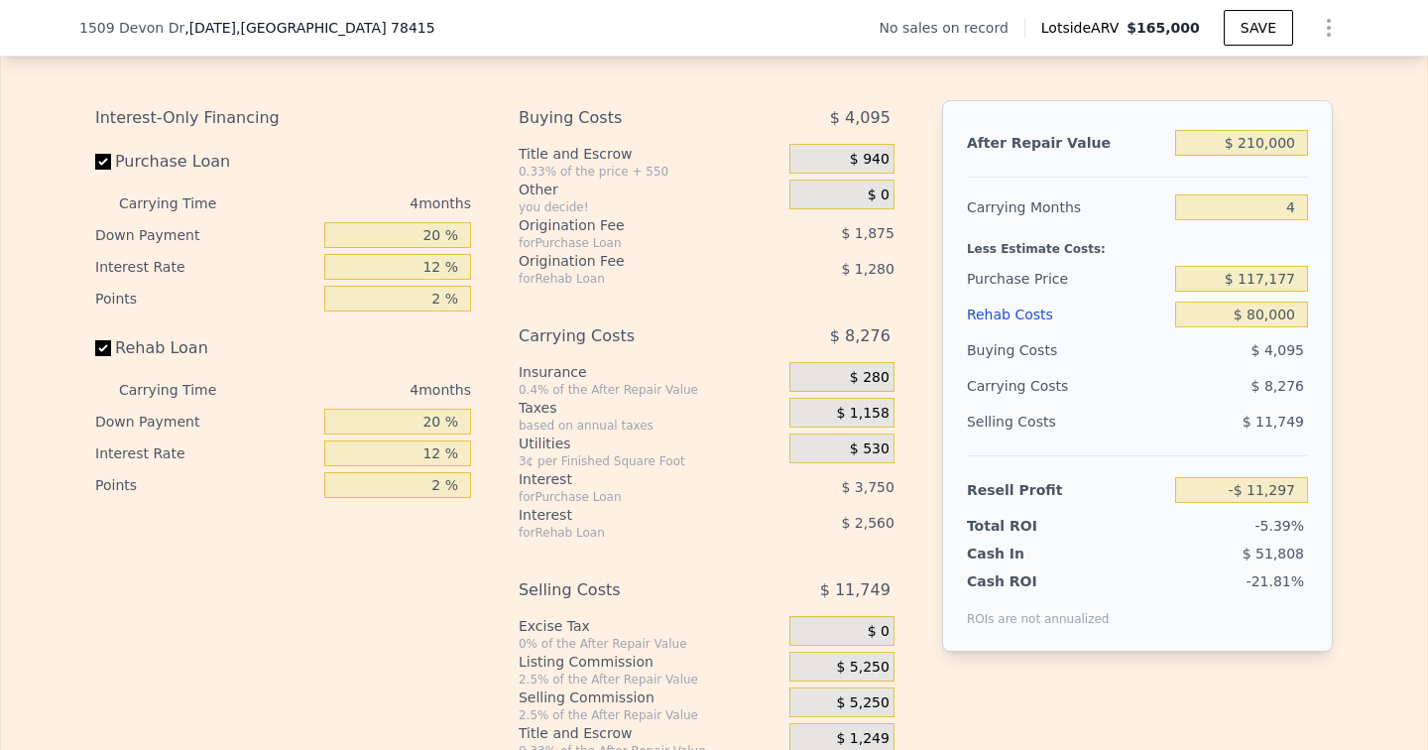
type input "$ 165,000"
type input "$ 0"
type input "$ 30,003"
